Goal: Task Accomplishment & Management: Manage account settings

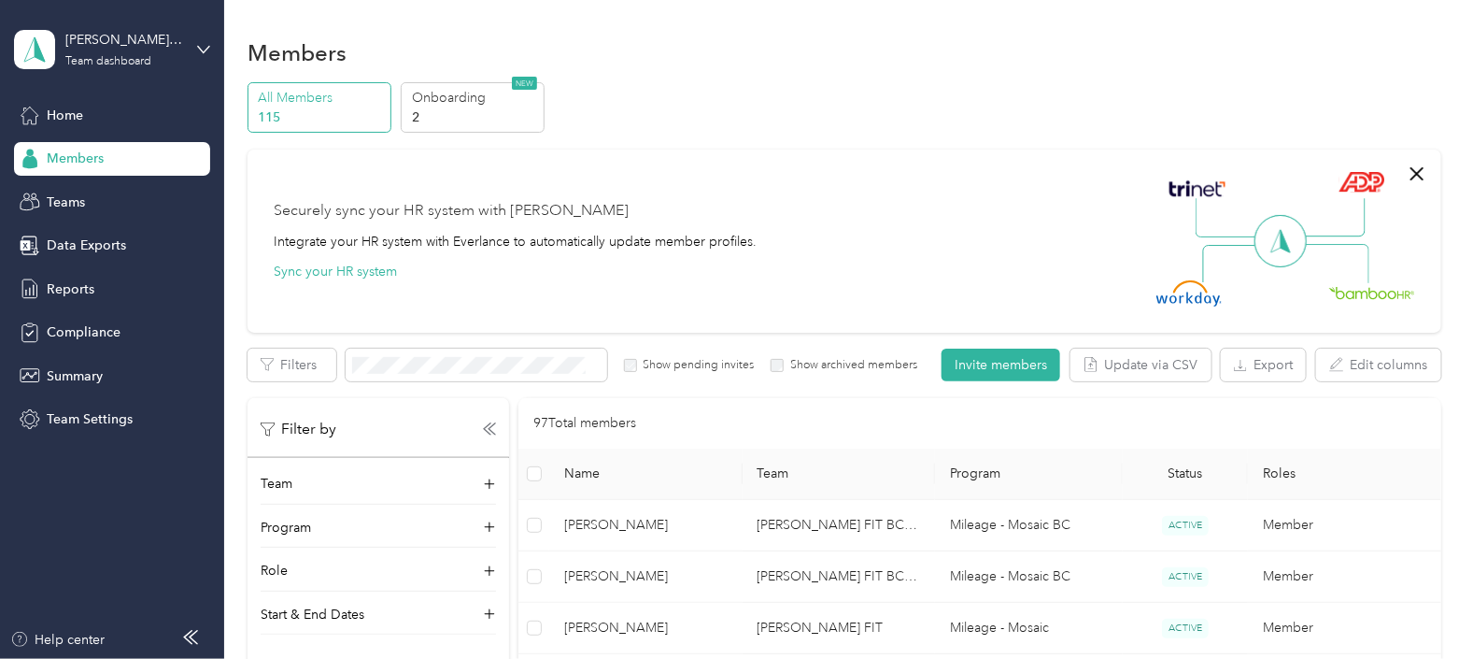
scroll to position [1002, 0]
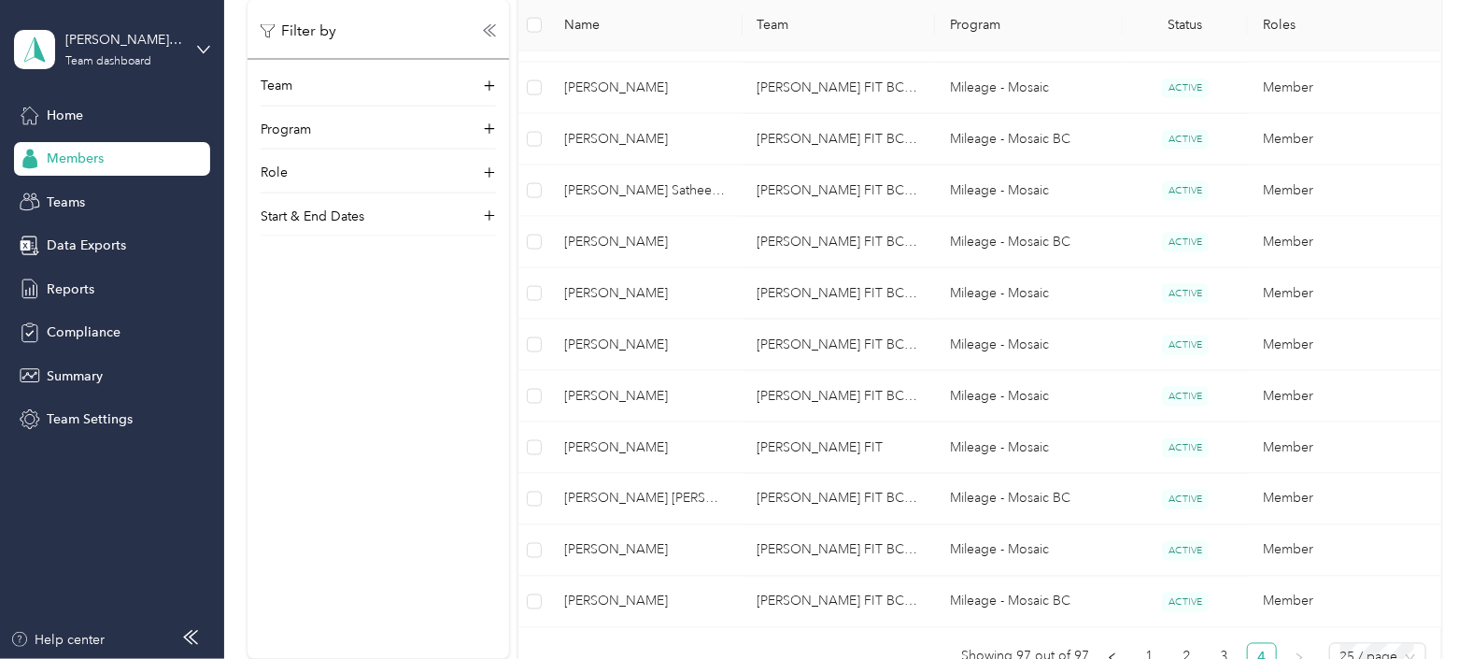
click at [79, 154] on span "Members" at bounding box center [75, 159] width 57 height 20
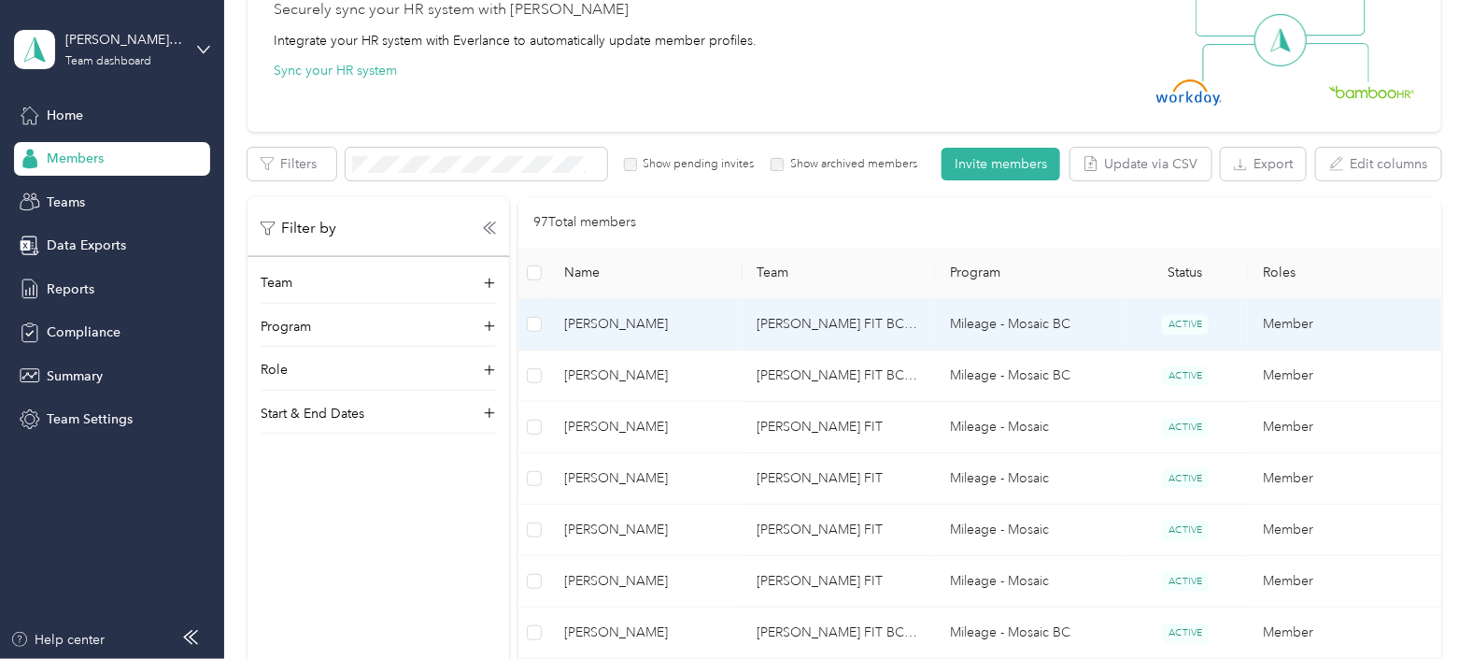
scroll to position [0, 0]
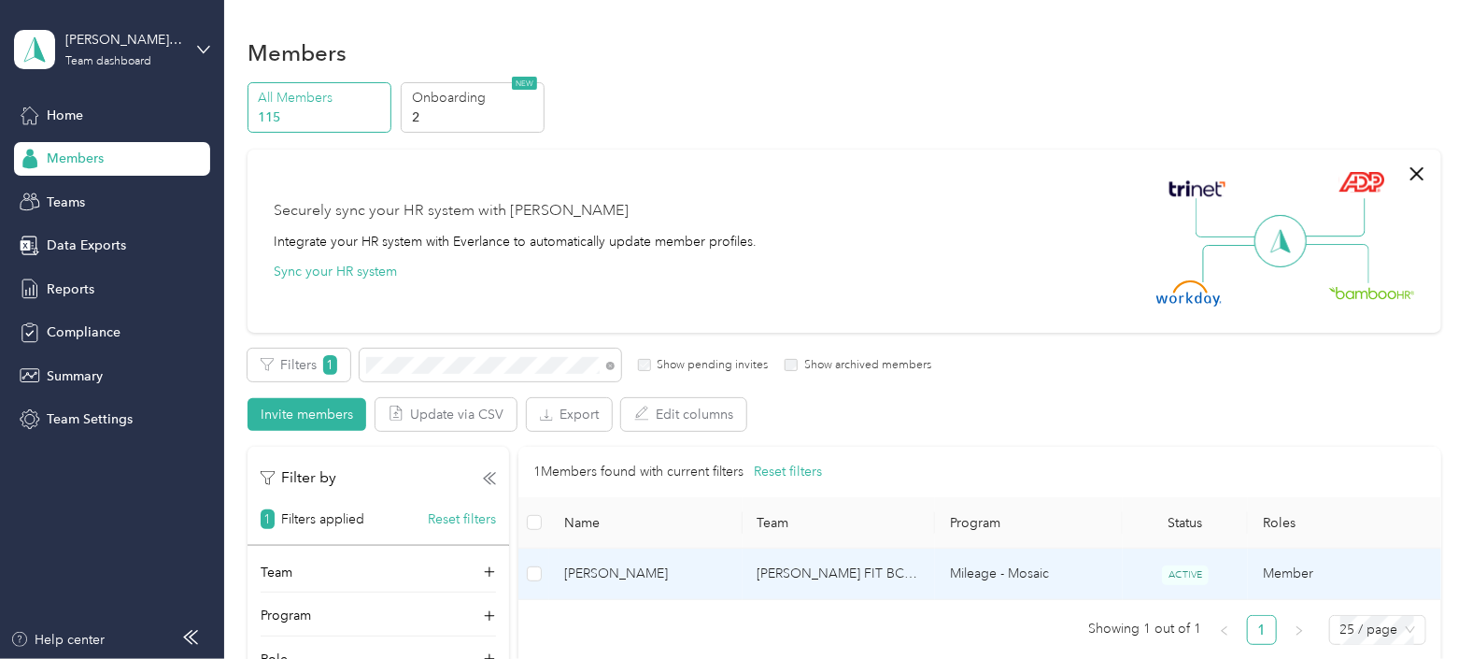
click at [596, 563] on span "[PERSON_NAME]" at bounding box center [645, 573] width 163 height 21
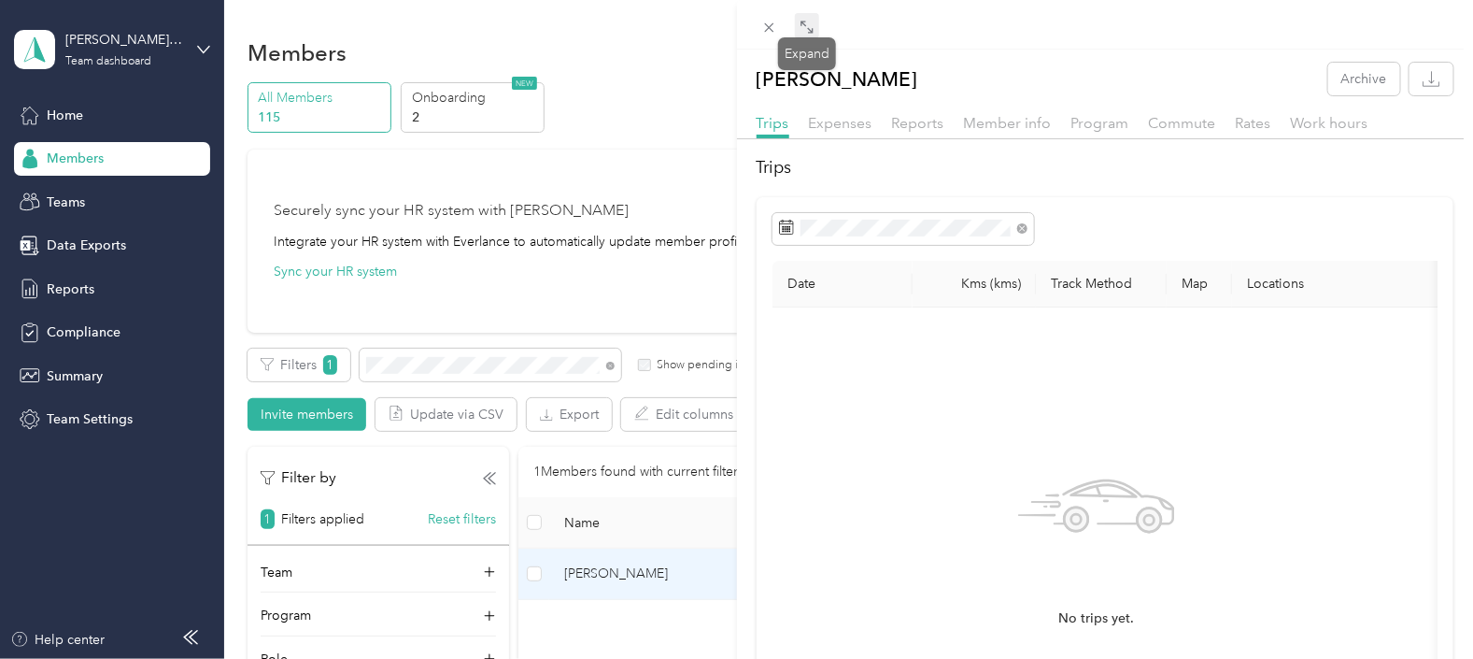
click at [805, 23] on icon at bounding box center [807, 27] width 15 height 15
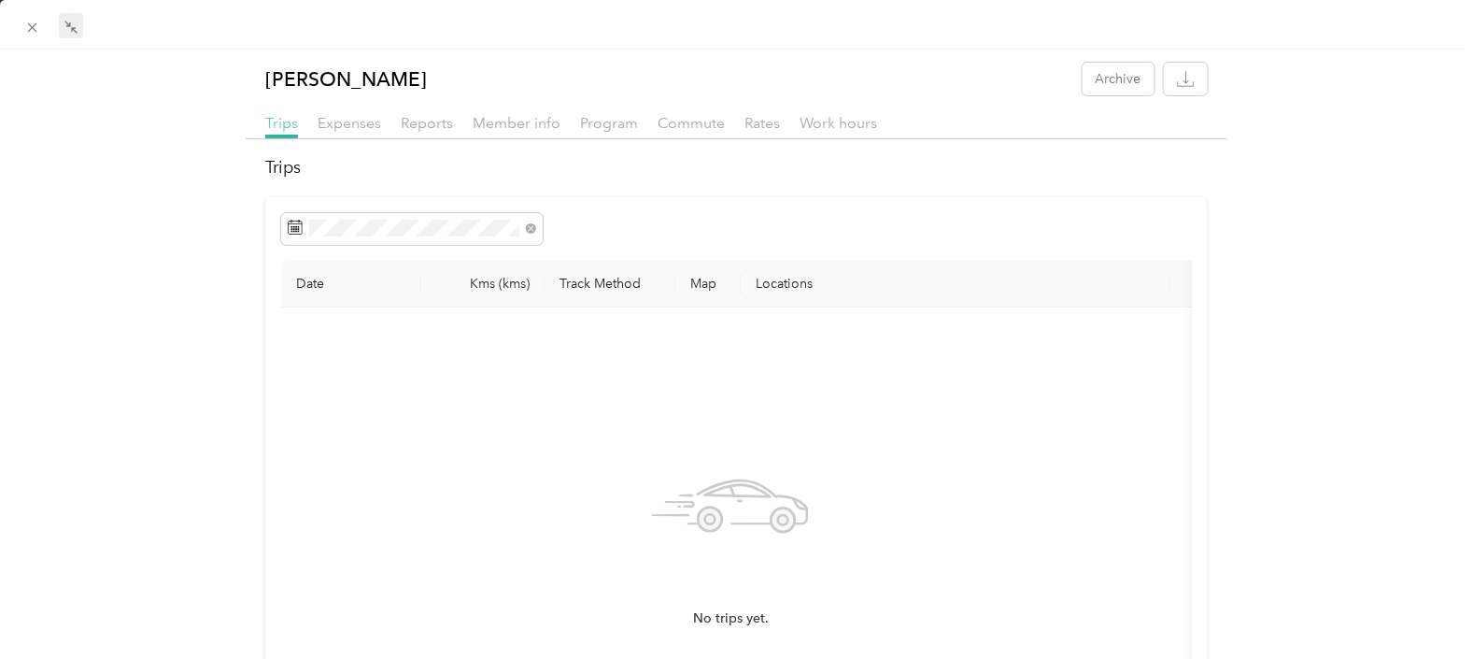
click at [276, 129] on span "Trips" at bounding box center [281, 123] width 33 height 18
click at [520, 119] on span "Member info" at bounding box center [517, 123] width 88 height 18
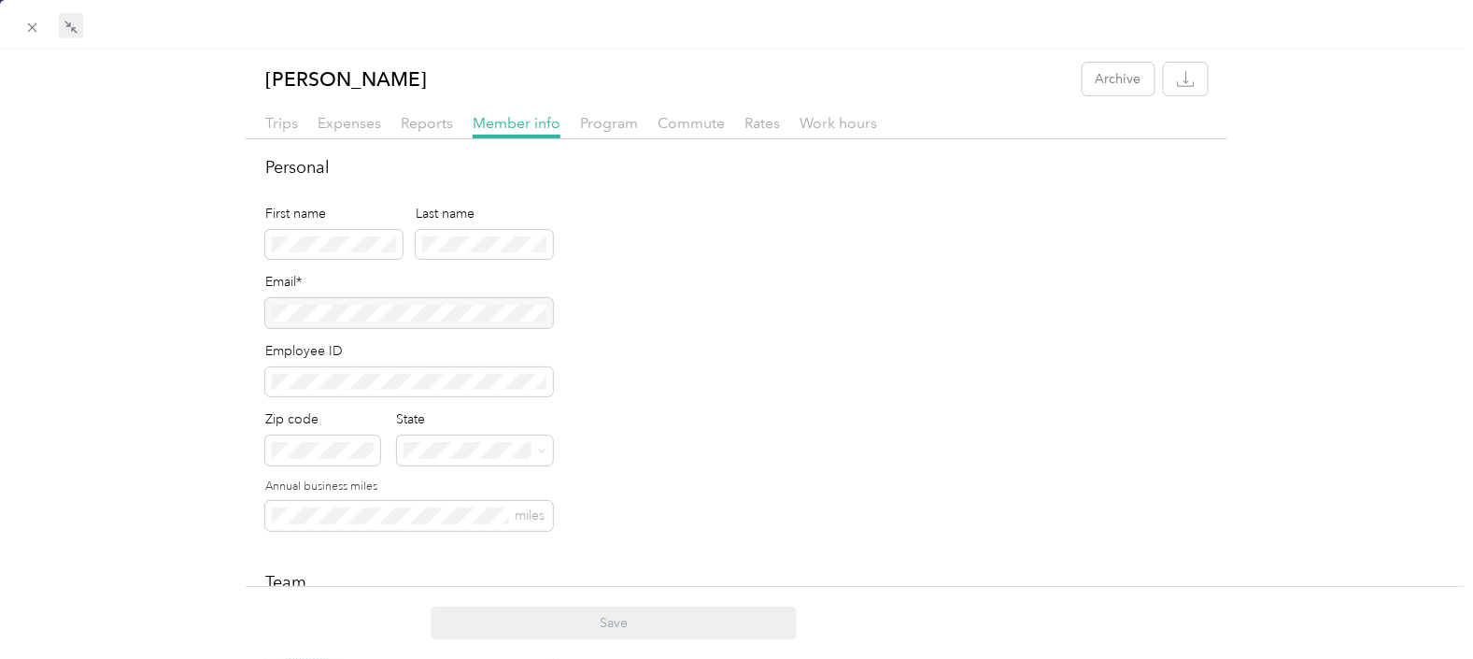
drag, startPoint x: 410, startPoint y: 308, endPoint x: 275, endPoint y: 308, distance: 135.4
click at [275, 308] on div at bounding box center [409, 313] width 288 height 30
click at [277, 117] on span "Trips" at bounding box center [281, 123] width 33 height 18
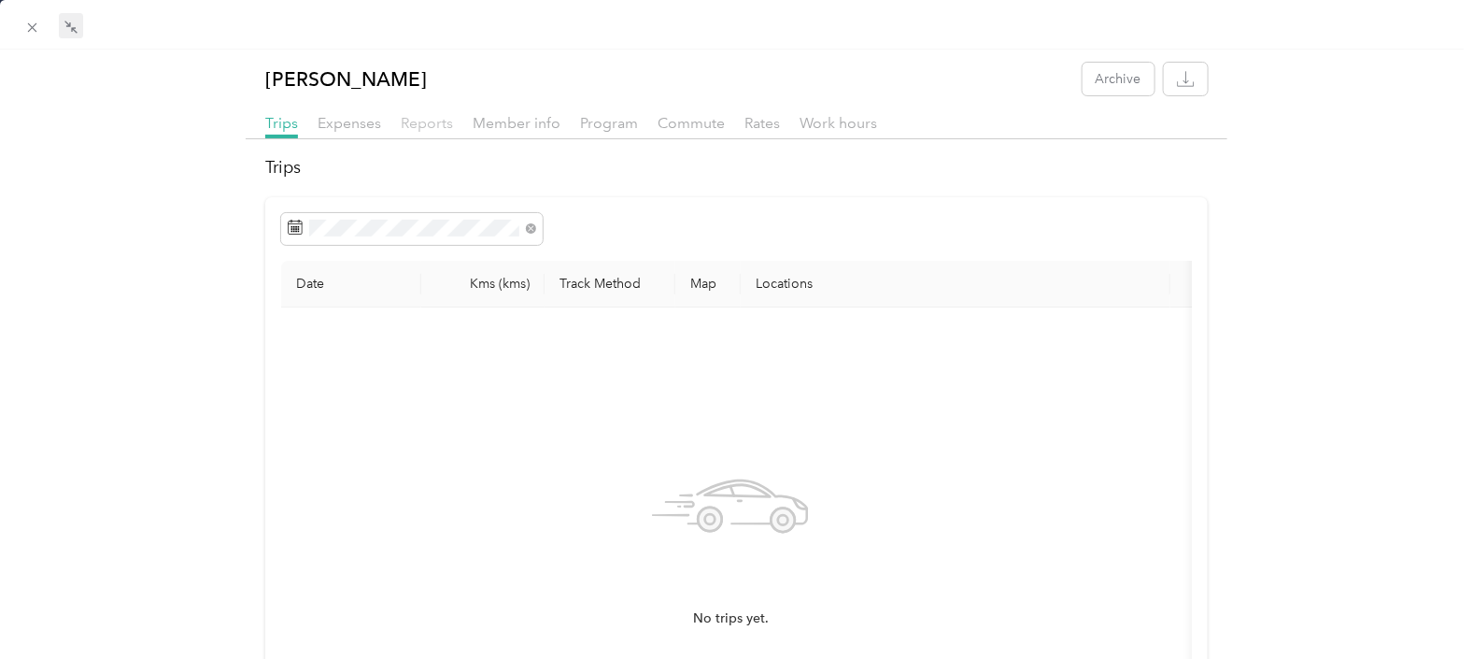
click at [415, 120] on span "Reports" at bounding box center [427, 123] width 52 height 18
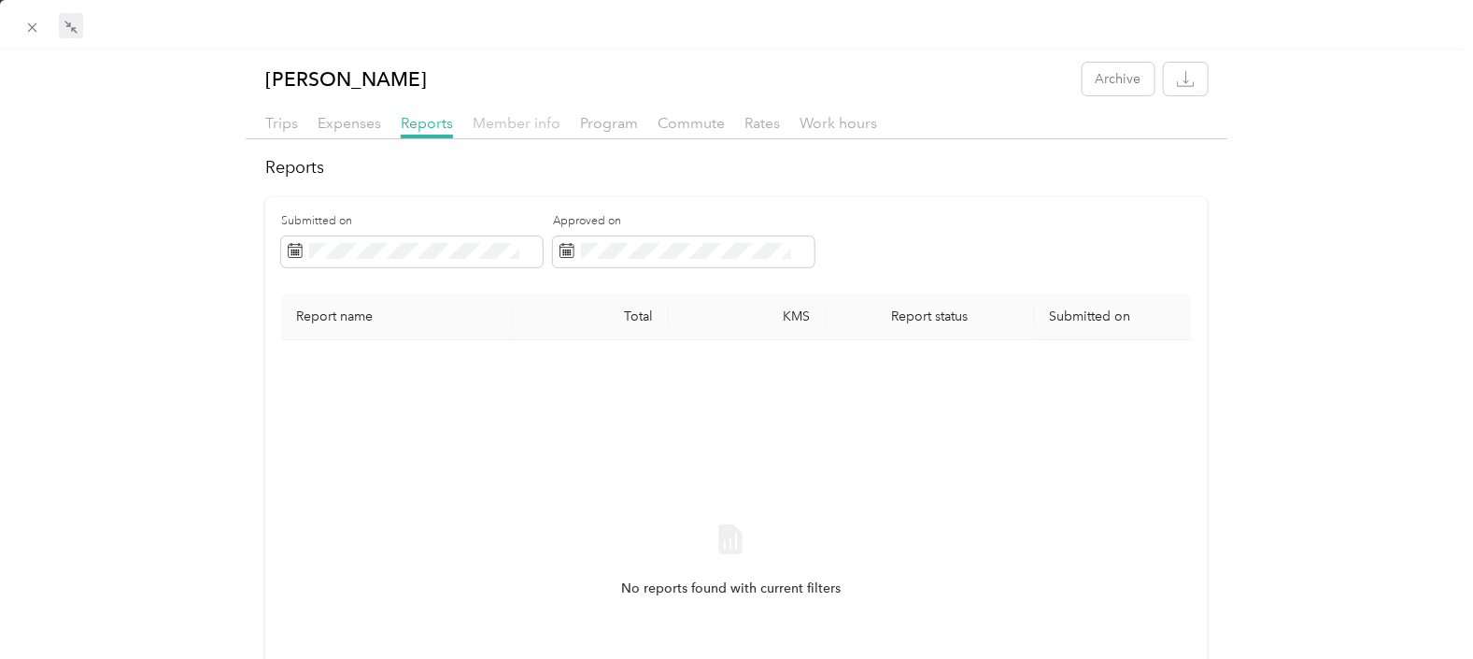
click at [504, 121] on span "Member info" at bounding box center [517, 123] width 88 height 18
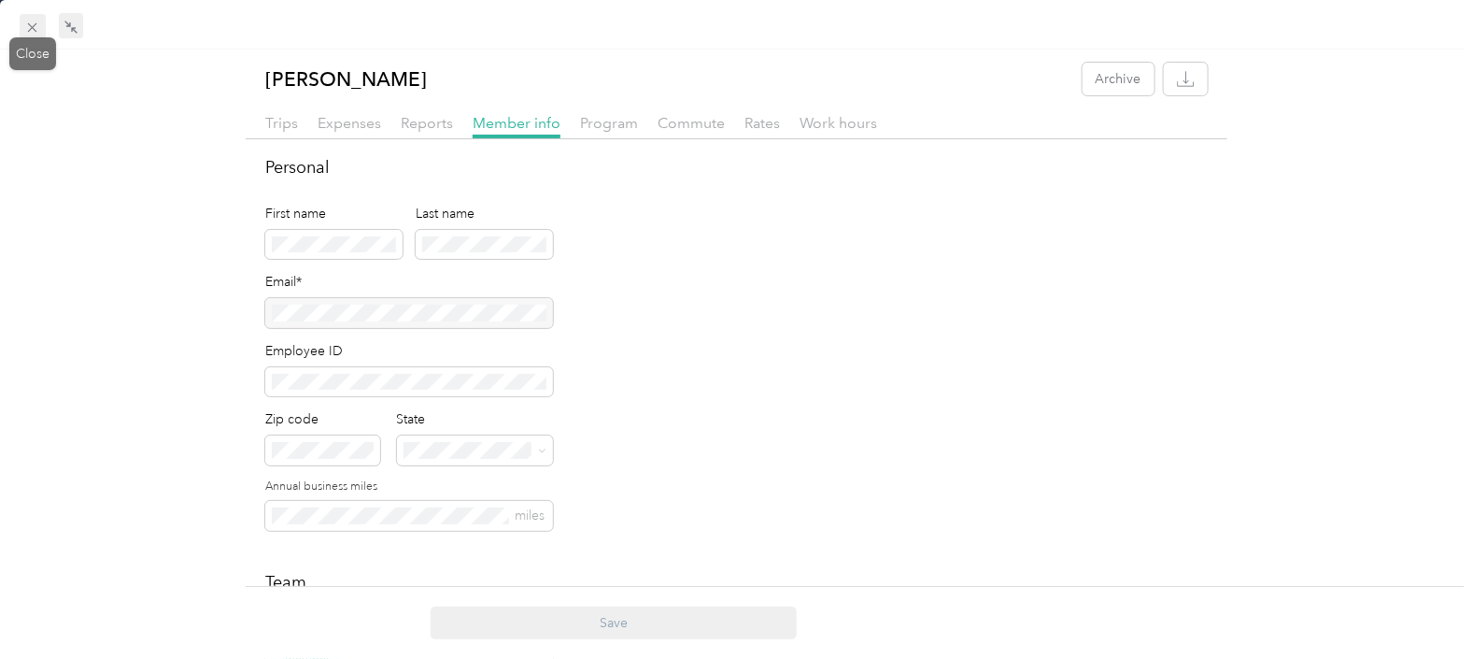
click at [28, 18] on span at bounding box center [33, 27] width 26 height 26
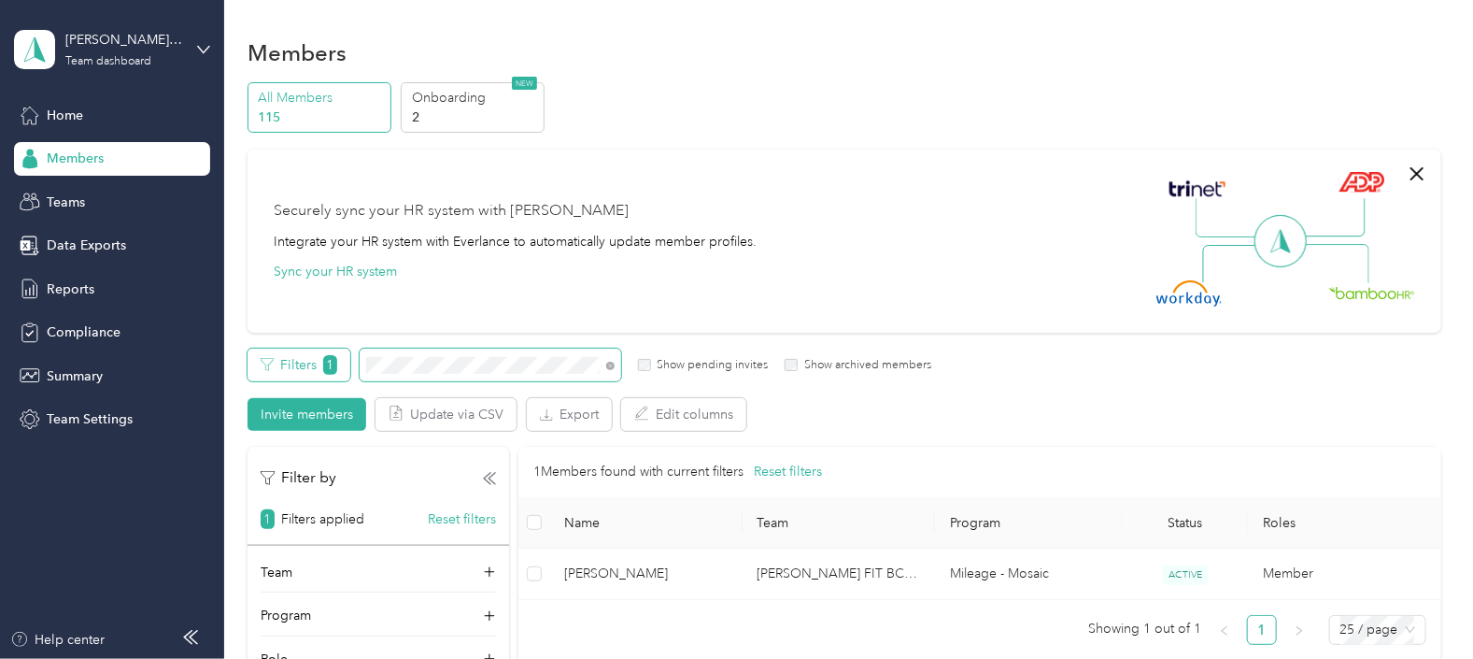
click at [341, 369] on div "Filters 1 Show pending invites Show archived members" at bounding box center [590, 364] width 684 height 33
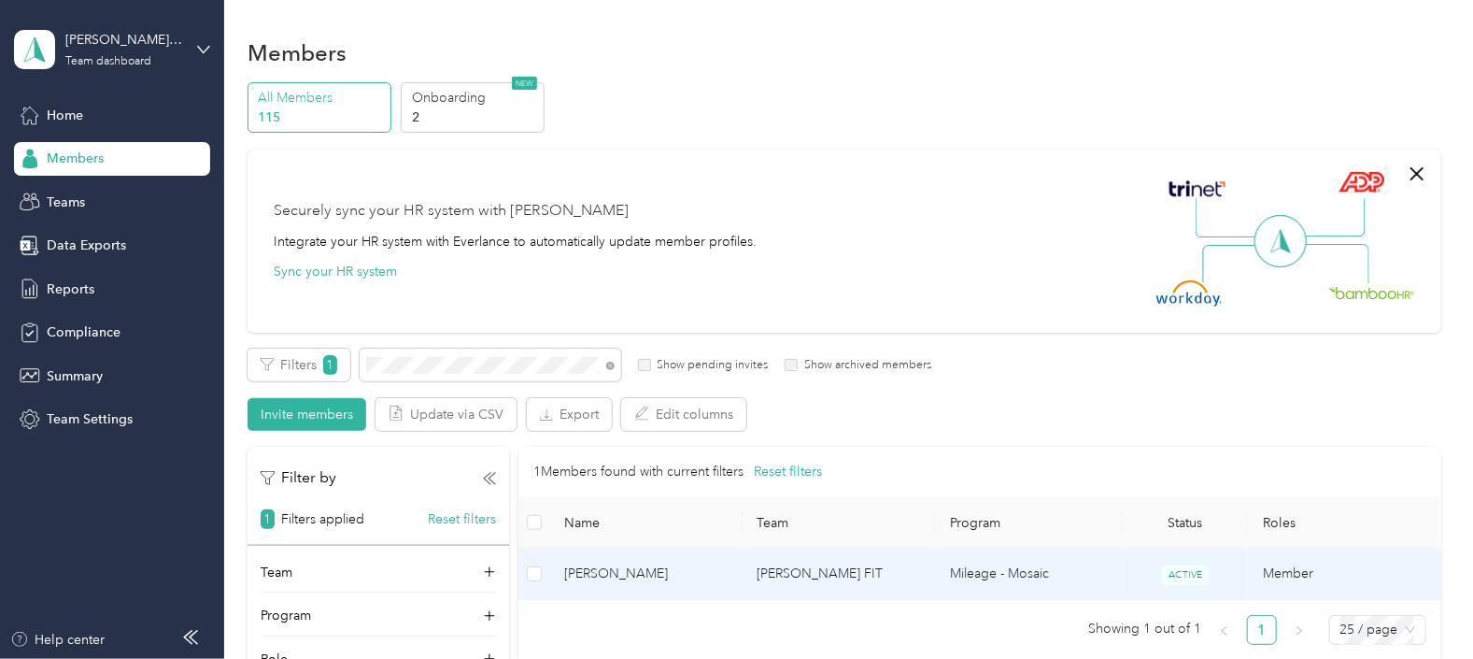
click at [619, 565] on span "[PERSON_NAME]" at bounding box center [645, 573] width 163 height 21
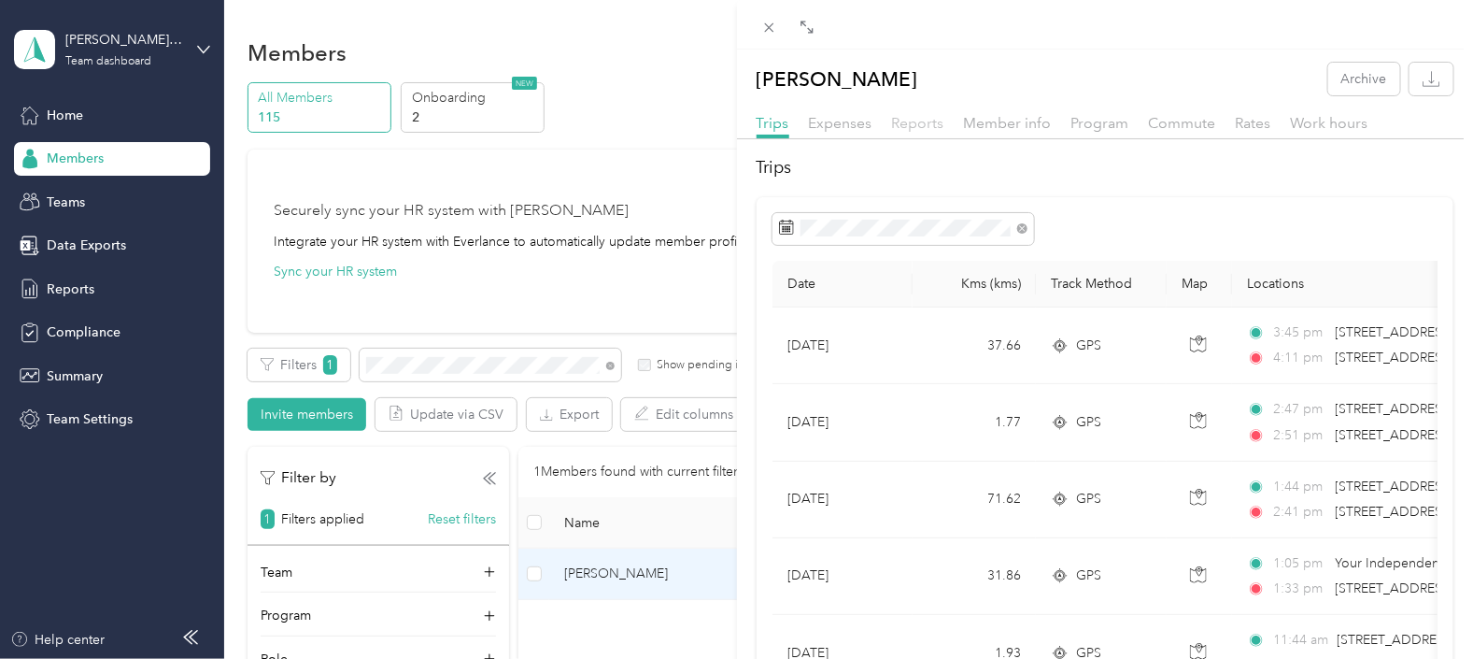
click at [915, 117] on span "Reports" at bounding box center [918, 123] width 52 height 18
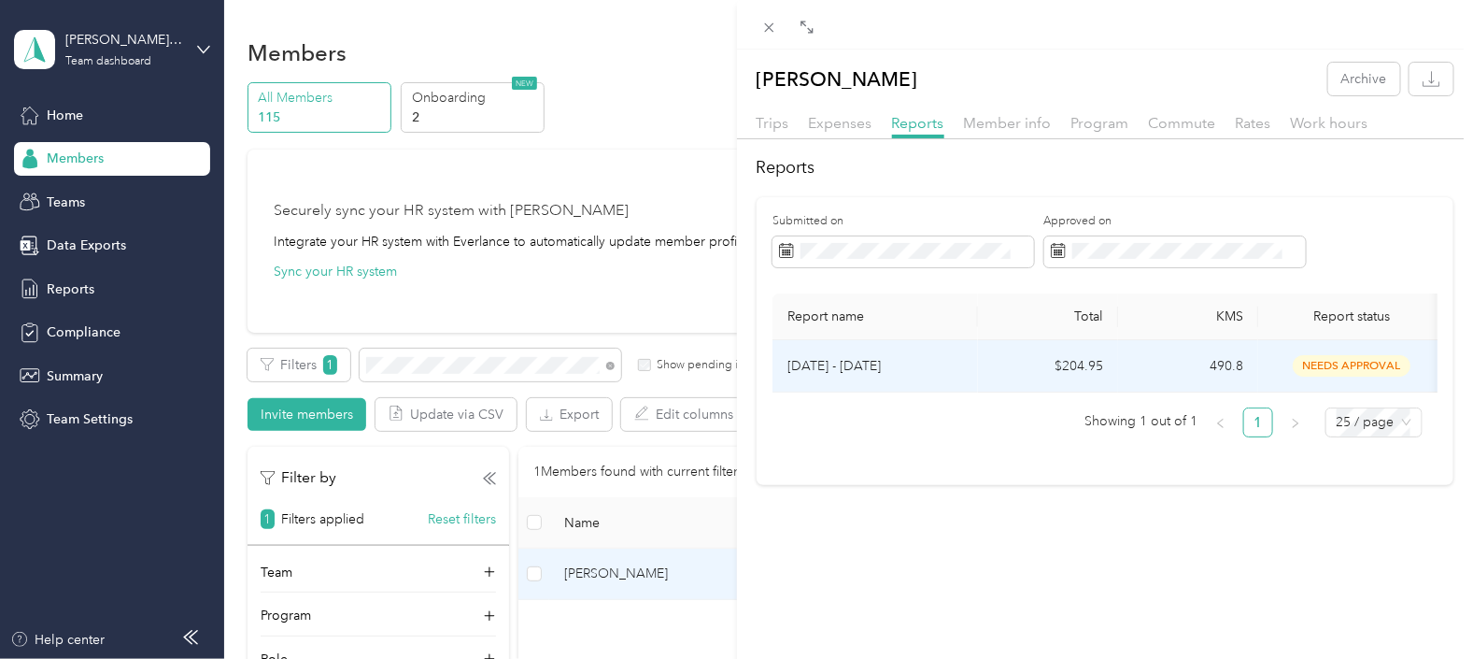
click at [827, 362] on p "[DATE] - [DATE]" at bounding box center [875, 366] width 176 height 21
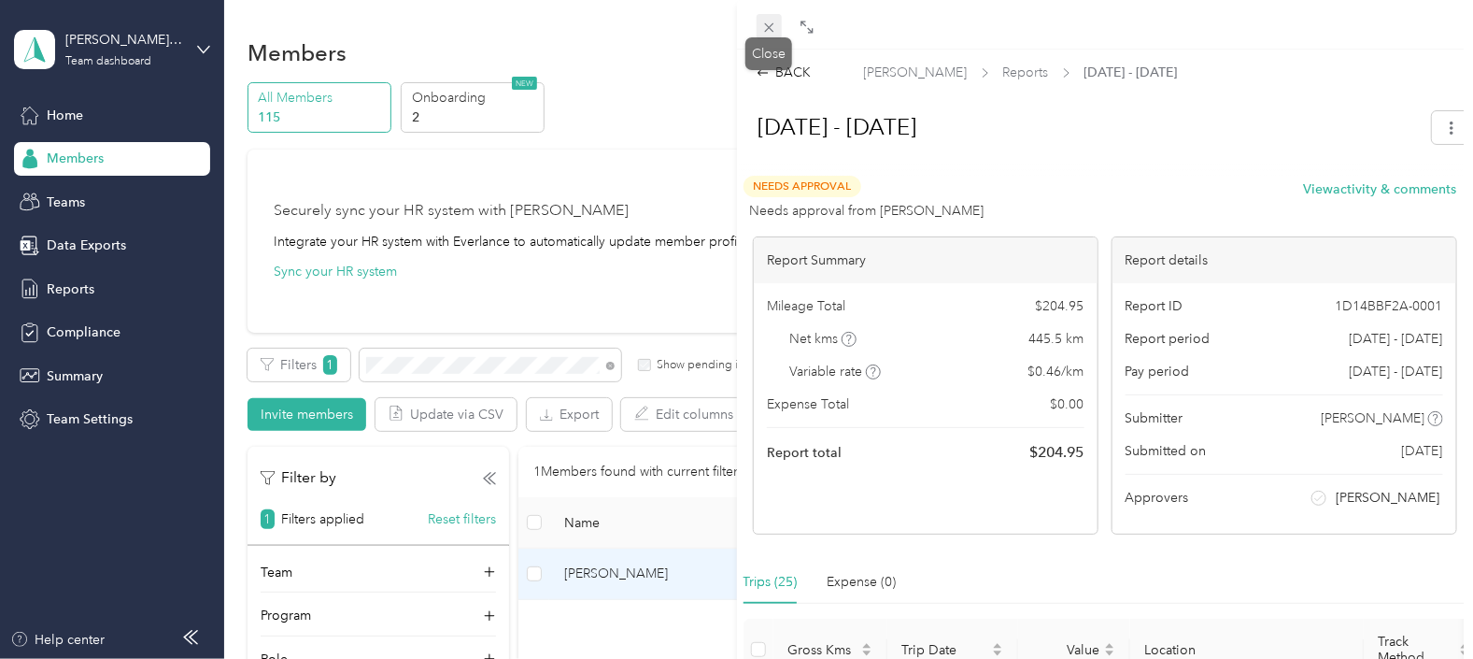
click at [771, 22] on icon at bounding box center [769, 28] width 16 height 16
